Goal: Check status: Check status

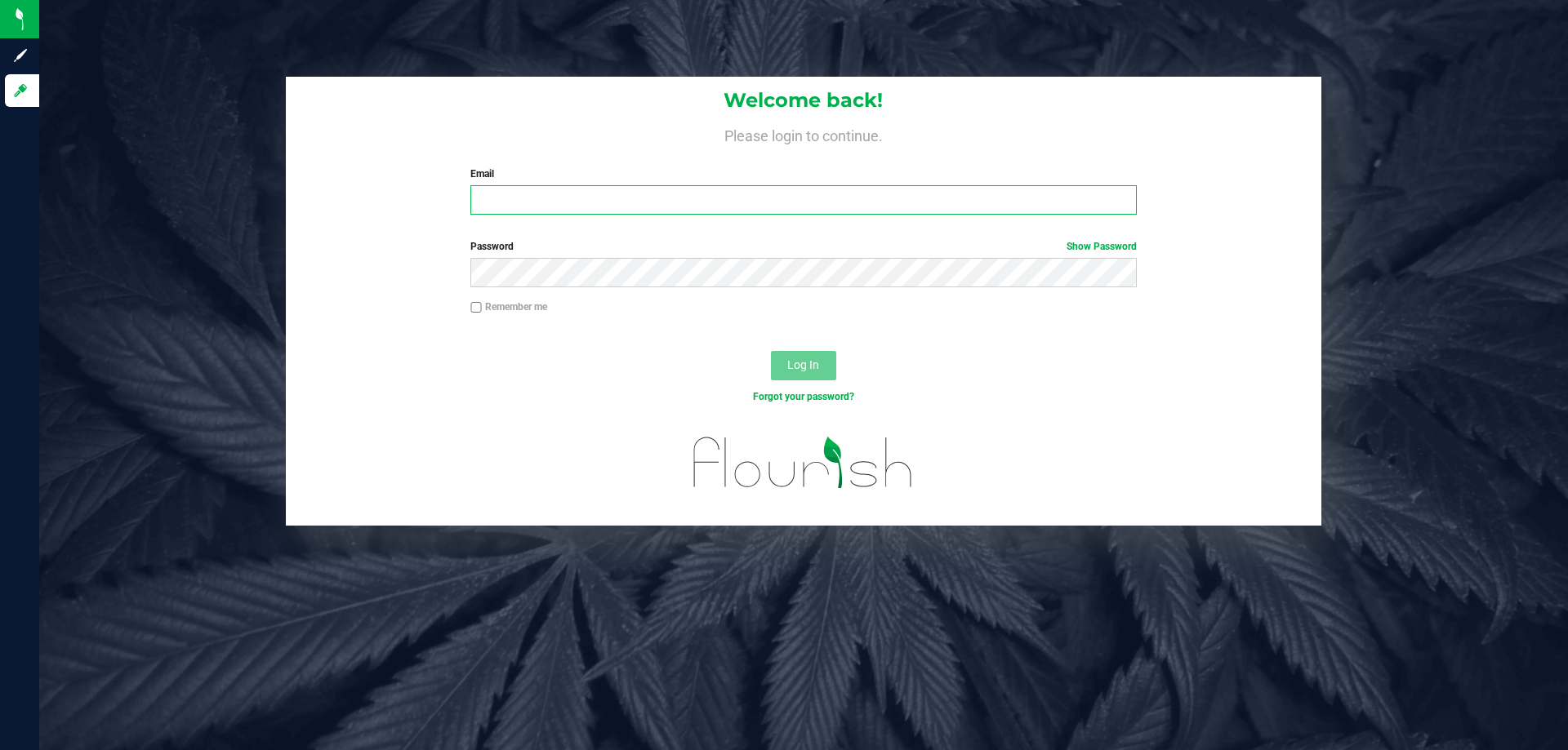
drag, startPoint x: 0, startPoint y: 0, endPoint x: 576, endPoint y: 205, distance: 611.4
click at [576, 205] on input "Email" at bounding box center [804, 199] width 666 height 29
type input "[EMAIL_ADDRESS][DOMAIN_NAME]"
click at [771, 351] on button "Log In" at bounding box center [803, 366] width 65 height 29
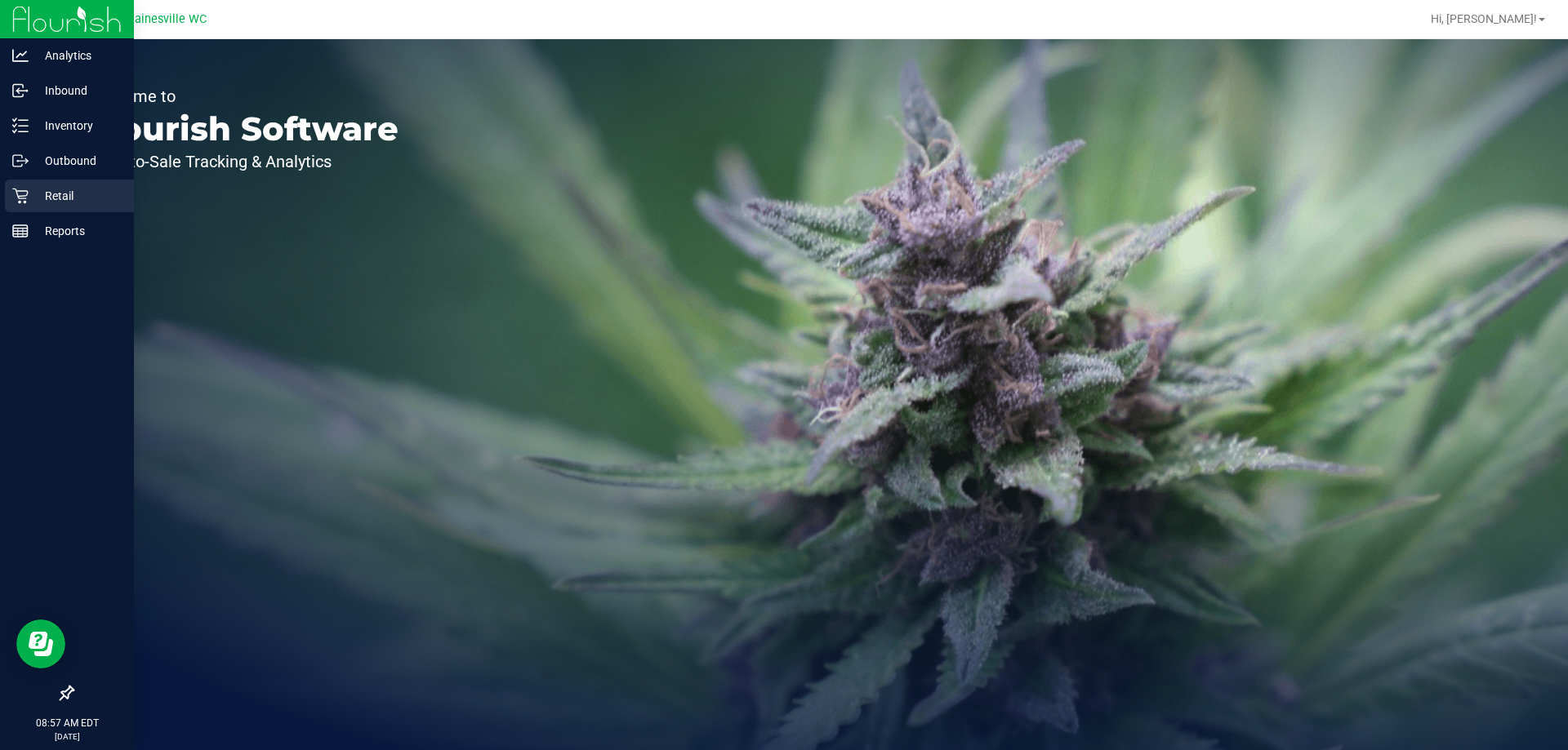
click at [41, 203] on p "Retail" at bounding box center [77, 196] width 98 height 20
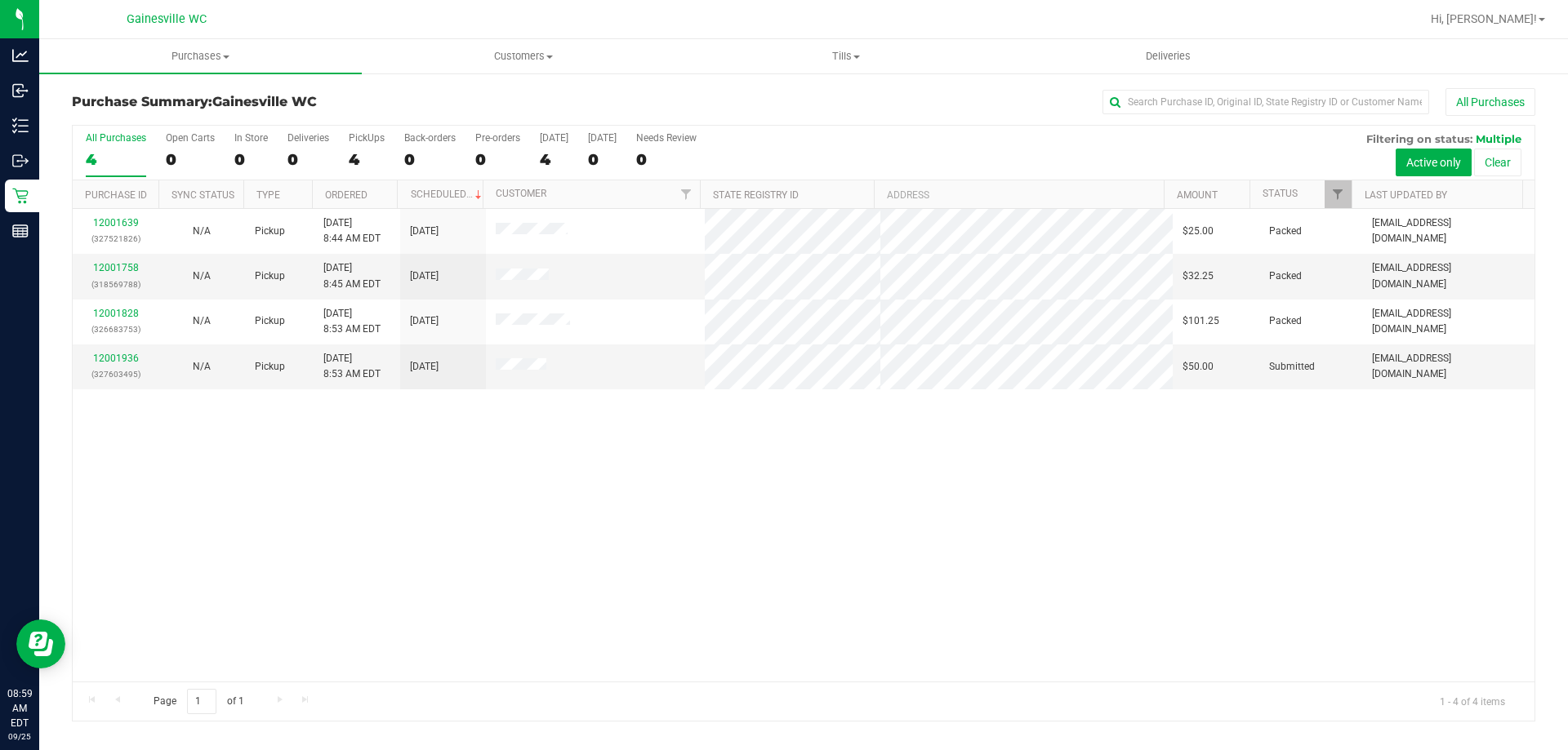
click at [1510, 539] on div "12001639 (327521826) N/A Pickup [DATE] 8:44 AM EDT 9/25/2025 $25.00 Packed [EMA…" at bounding box center [804, 445] width 1462 height 472
click at [693, 465] on div "12001639 (327521826) N/A Pickup [DATE] 8:44 AM EDT 9/25/2025 $25.00 Packed [EMA…" at bounding box center [804, 445] width 1462 height 472
click at [739, 119] on div "Purchase Summary: [GEOGRAPHIC_DATA] WC All Purchases" at bounding box center [804, 106] width 1463 height 36
click at [677, 484] on div "12001639 (327521826) N/A Pickup [DATE] 8:44 AM EDT 9/25/2025 $25.00 Packed [EMA…" at bounding box center [804, 445] width 1462 height 472
click at [707, 97] on div "All Purchases" at bounding box center [1047, 101] width 976 height 28
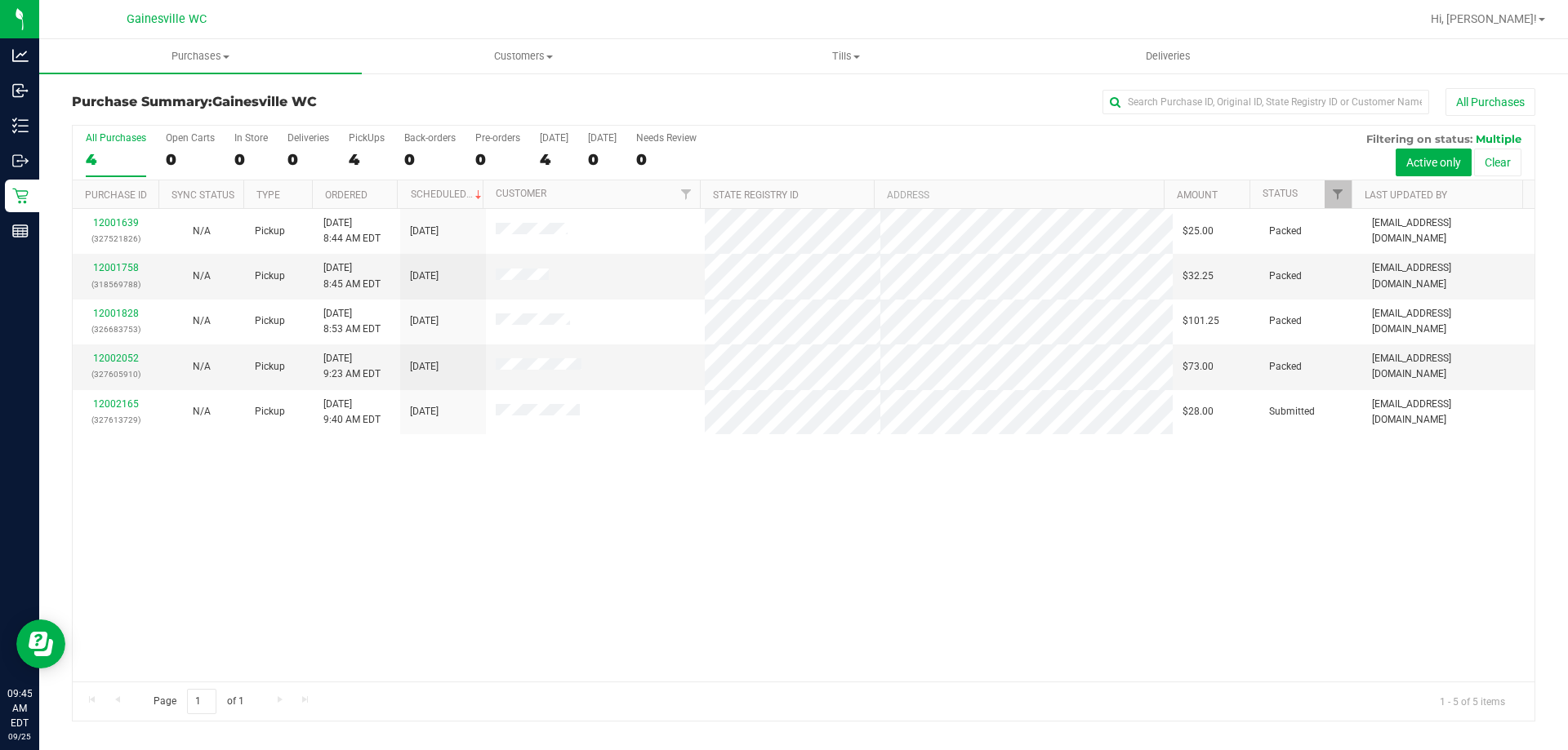
click at [668, 101] on div "All Purchases" at bounding box center [1047, 101] width 976 height 28
